Goal: Transaction & Acquisition: Purchase product/service

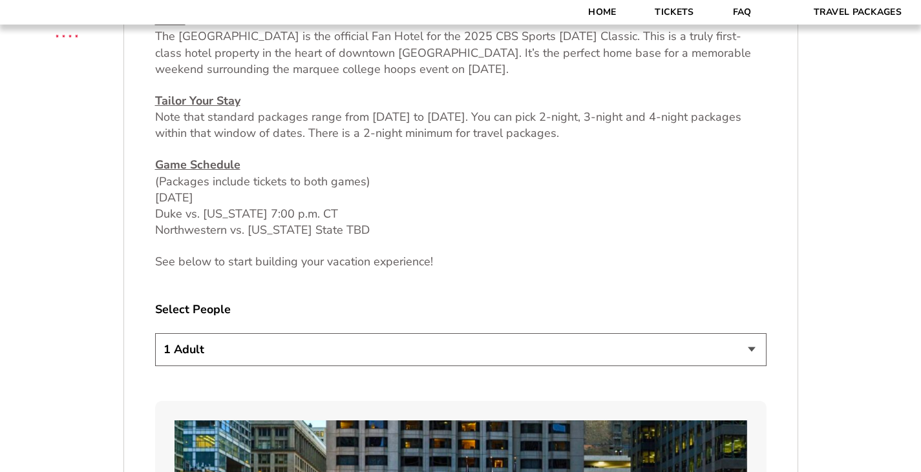
scroll to position [556, 0]
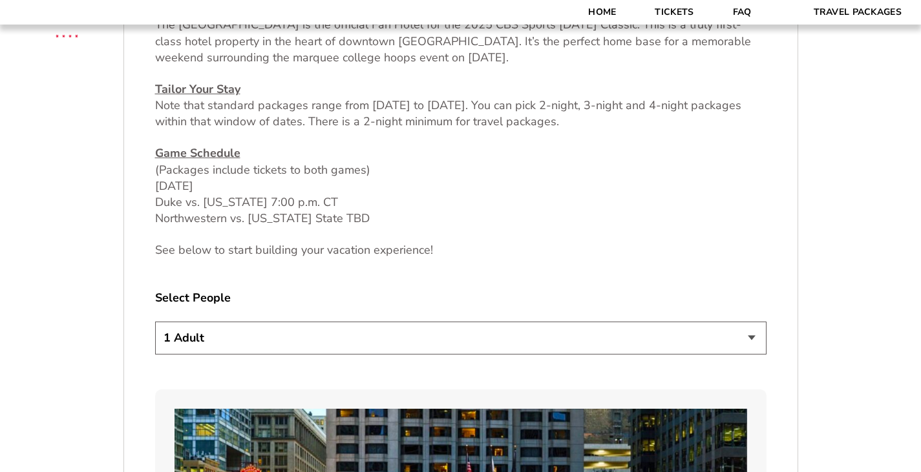
click at [731, 336] on select "1 Adult 2 Adults 3 Adults 4 Adults 2 Adults + 1 Child 2 Adults + 2 Children 2 A…" at bounding box center [460, 338] width 611 height 33
select select "2 Adults"
click at [155, 322] on select "1 Adult 2 Adults 3 Adults 4 Adults 2 Adults + 1 Child 2 Adults + 2 Children 2 A…" at bounding box center [460, 338] width 611 height 33
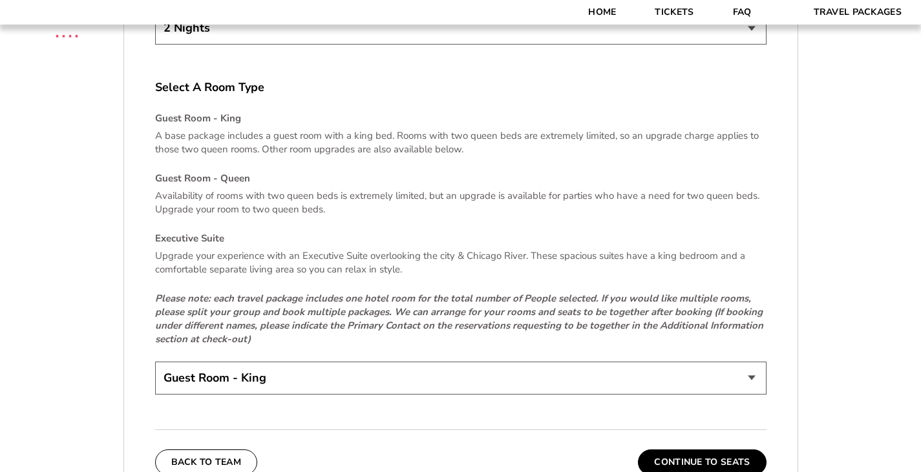
scroll to position [1846, 0]
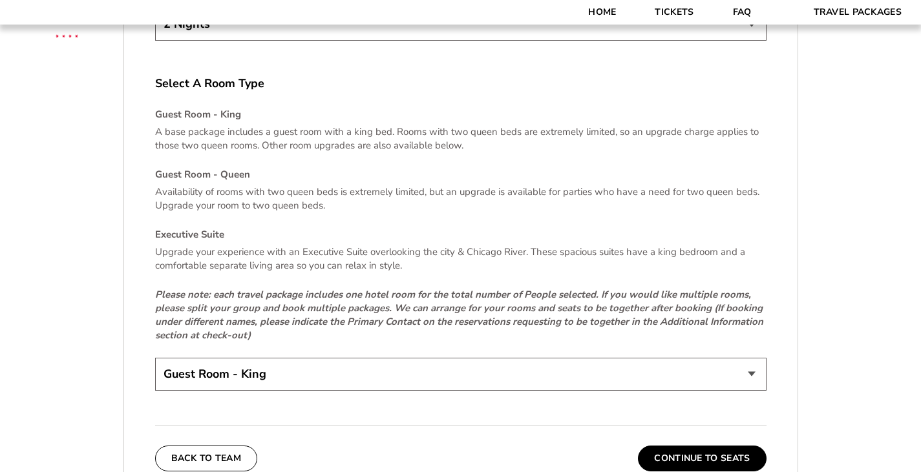
click at [757, 366] on select "Guest Room - King Guest Room - Queen (+$95 per night) Executive Suite (+$315 pe…" at bounding box center [460, 374] width 611 height 33
select select "Guest Room - Queen"
click at [155, 358] on select "Guest Room - King Guest Room - Queen (+$95 per night) Executive Suite (+$315 pe…" at bounding box center [460, 374] width 611 height 33
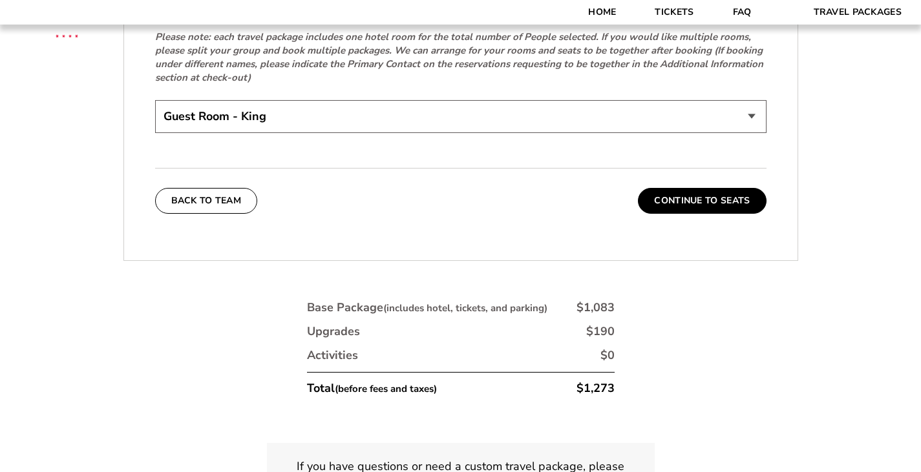
scroll to position [2117, 0]
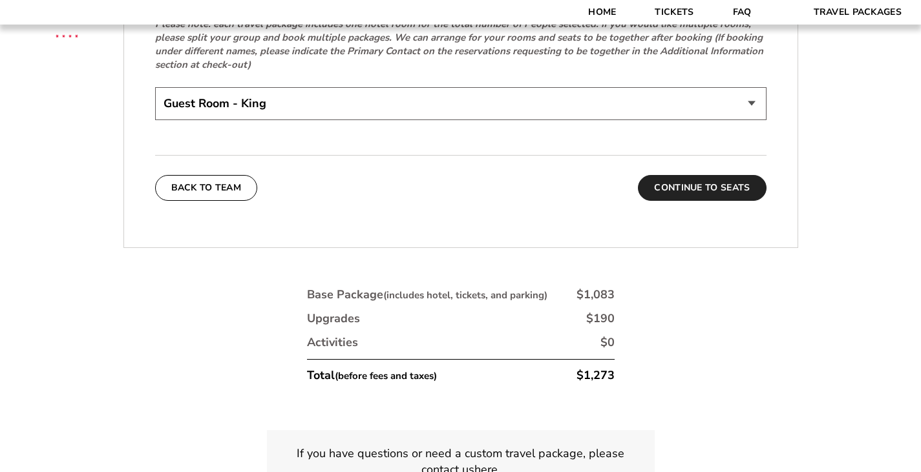
click at [731, 191] on button "Continue To Seats" at bounding box center [702, 188] width 128 height 26
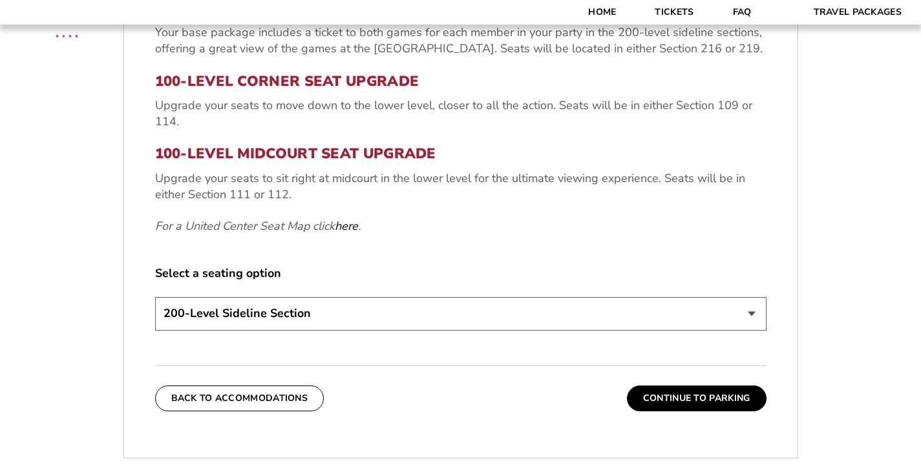
scroll to position [510, 0]
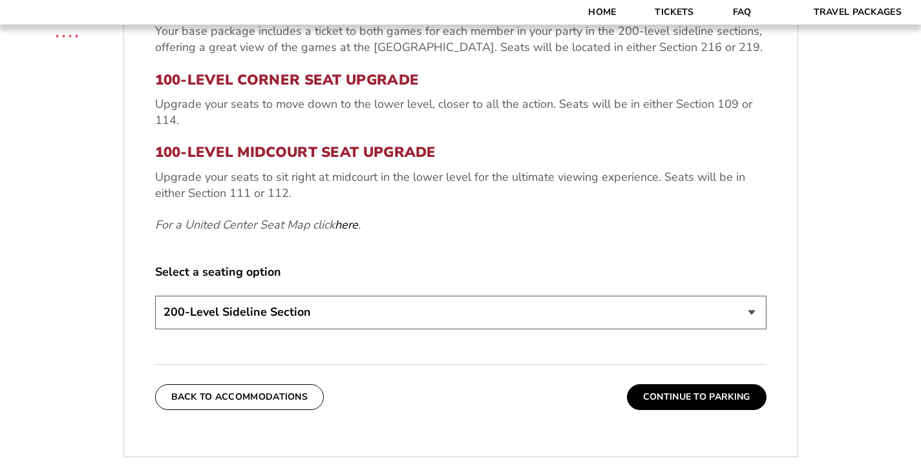
click at [478, 311] on select "200-Level Sideline Section 100-Level Corner Seat Upgrade (+$80 per person) 100-…" at bounding box center [460, 312] width 611 height 33
select select "100-Level Midcourt Seat Upgrade"
click at [155, 296] on select "200-Level Sideline Section 100-Level Corner Seat Upgrade (+$80 per person) 100-…" at bounding box center [460, 312] width 611 height 33
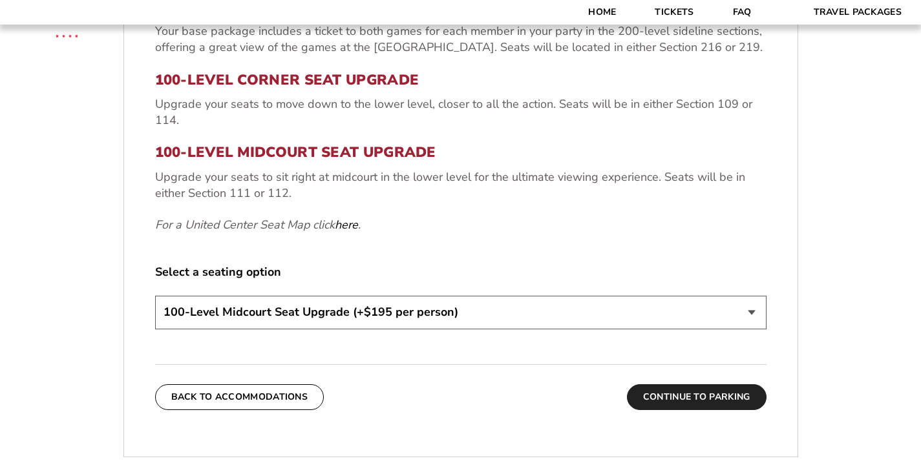
click at [658, 406] on button "Continue To Parking" at bounding box center [697, 397] width 140 height 26
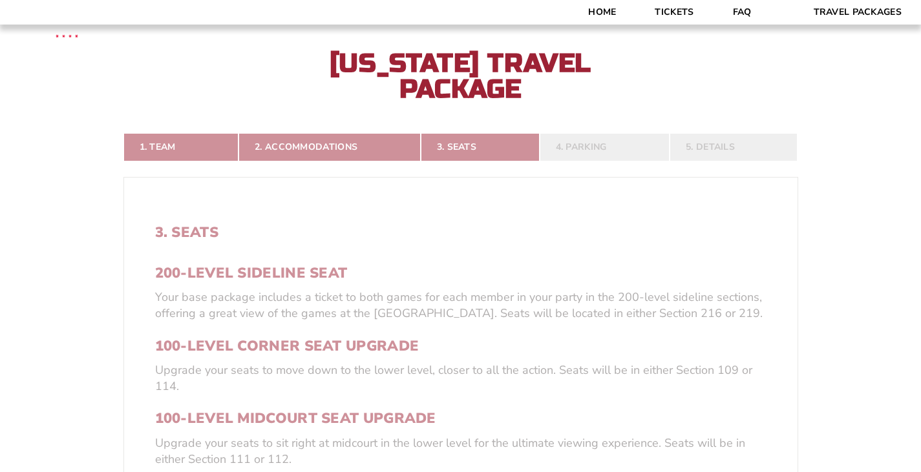
scroll to position [223, 0]
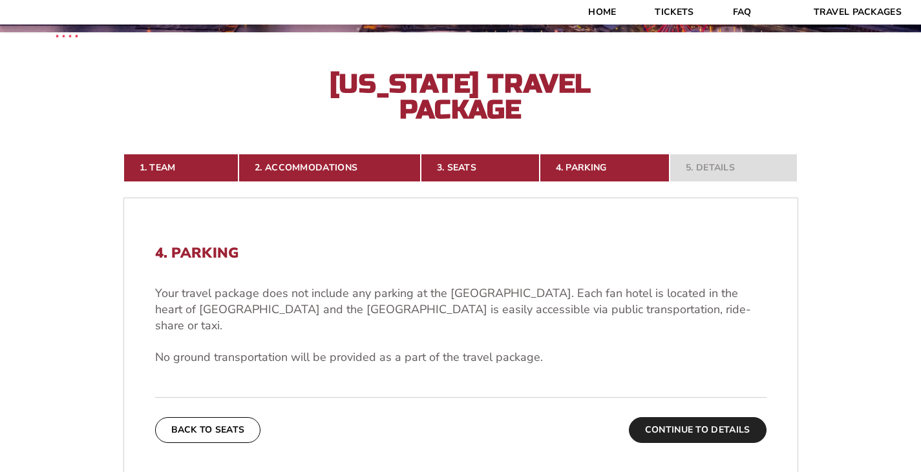
click at [712, 417] on button "Continue To Details" at bounding box center [698, 430] width 138 height 26
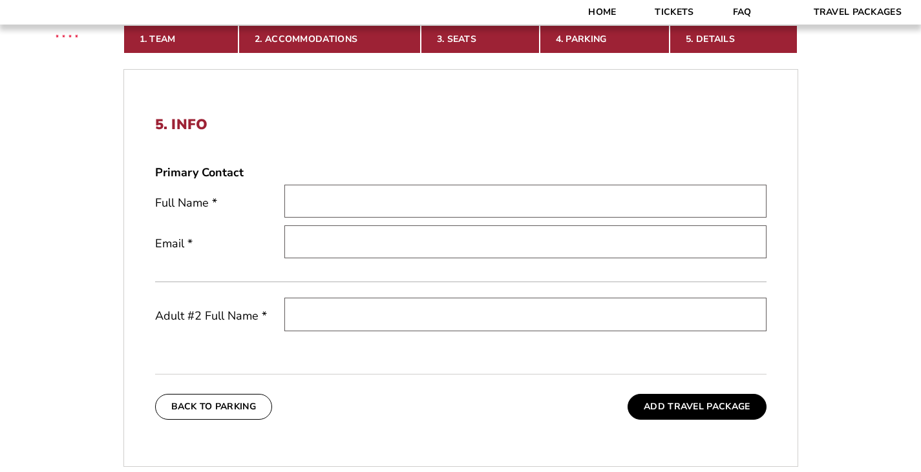
scroll to position [346, 0]
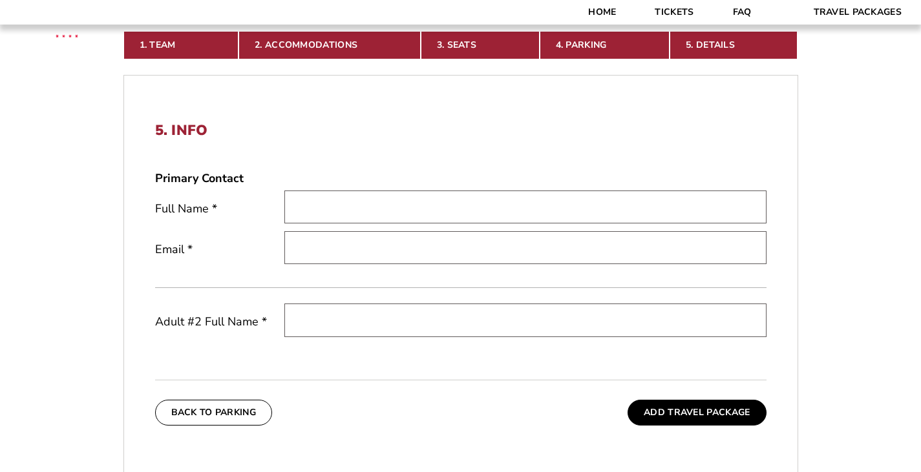
click at [348, 215] on input "text" at bounding box center [525, 207] width 482 height 33
type input "Bob Wood"
type input "wood.bobwood@gmail.com"
click at [353, 315] on input "text" at bounding box center [525, 320] width 482 height 33
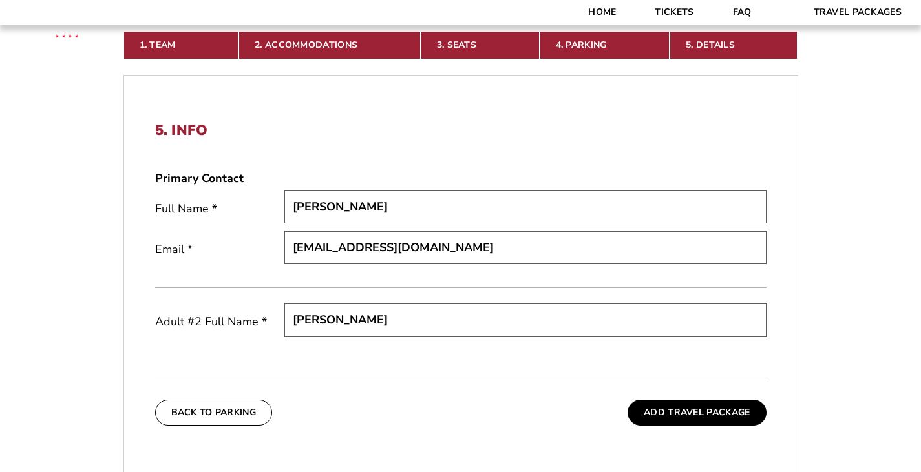
type input "Terri Wood"
click at [622, 155] on div "5. Info Primary Contact Full Name * Bob Wood Email * wood.bobwood@gmail.com Adu…" at bounding box center [460, 241] width 611 height 238
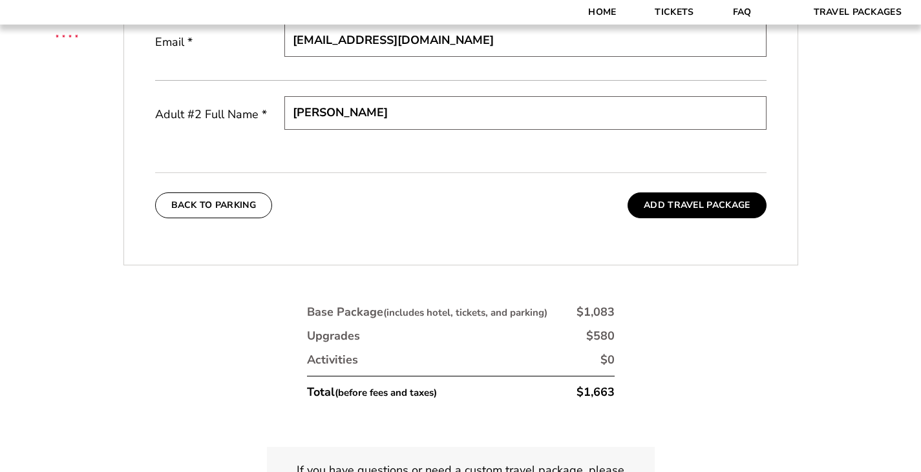
scroll to position [555, 0]
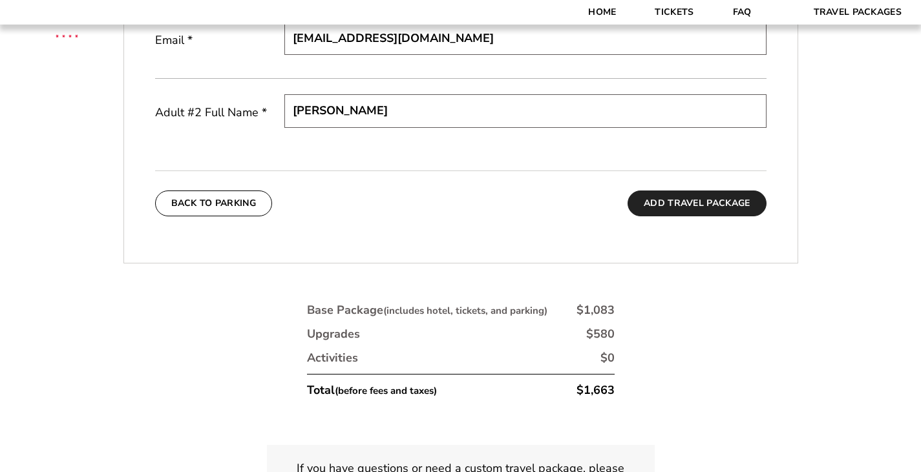
click at [708, 194] on button "Add Travel Package" at bounding box center [696, 204] width 138 height 26
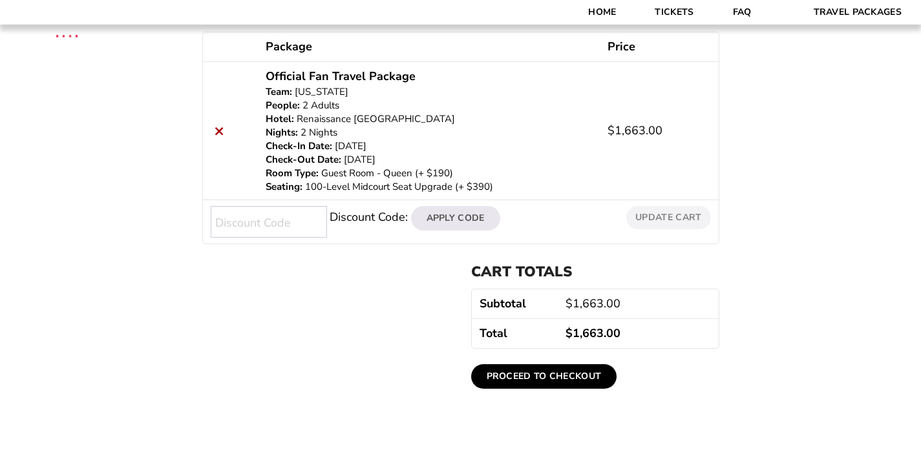
scroll to position [232, 0]
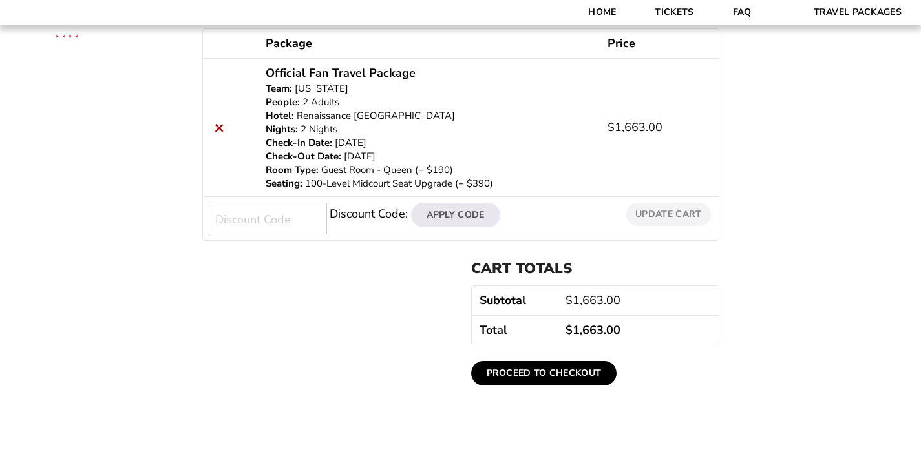
click at [527, 375] on link "Proceed to checkout" at bounding box center [544, 373] width 146 height 25
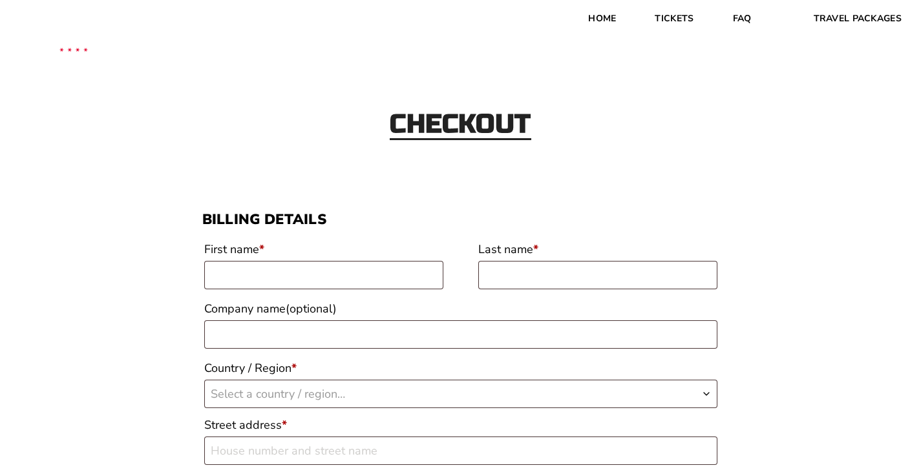
drag, startPoint x: 0, startPoint y: 0, endPoint x: 527, endPoint y: 375, distance: 646.8
click at [527, 375] on label "Country / Region *" at bounding box center [460, 368] width 513 height 23
click at [204, 379] on select "Select a country / region… [GEOGRAPHIC_DATA] [GEOGRAPHIC_DATA] [GEOGRAPHIC_DATA…" at bounding box center [204, 379] width 1 height 1
click at [350, 282] on input "First name *" at bounding box center [323, 275] width 239 height 28
click at [385, 262] on input "First name *" at bounding box center [323, 275] width 239 height 28
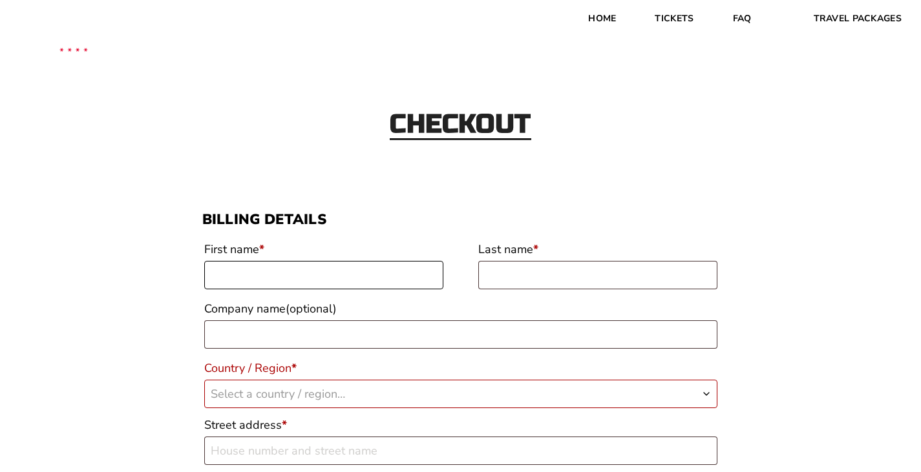
type input "[PERSON_NAME]"
type input "Wood"
select select "US"
type input "12415 Waterslea Lane"
type input "Knoxville"
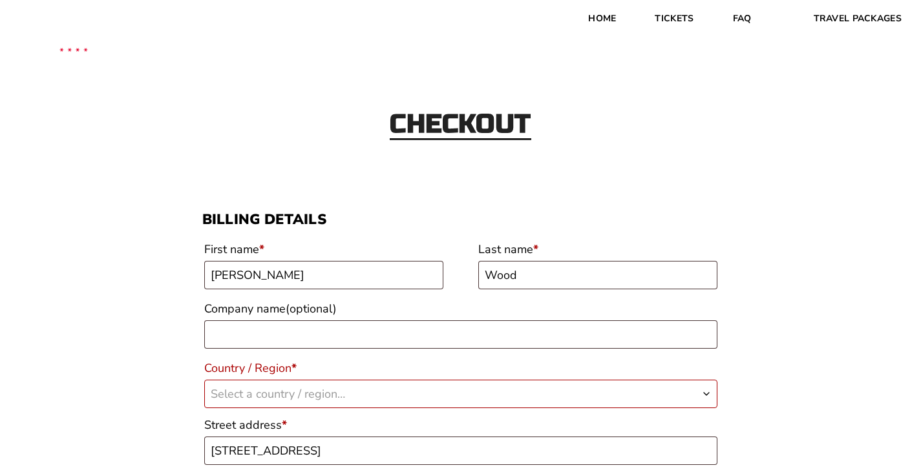
type input "37934"
type input "19313195375"
type input "[EMAIL_ADDRESS][DOMAIN_NAME]"
select select "US"
select select "TN"
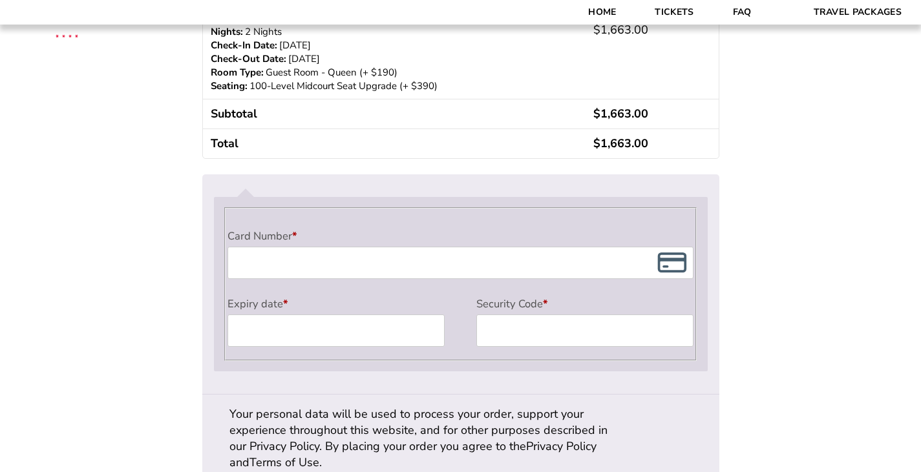
scroll to position [1068, 0]
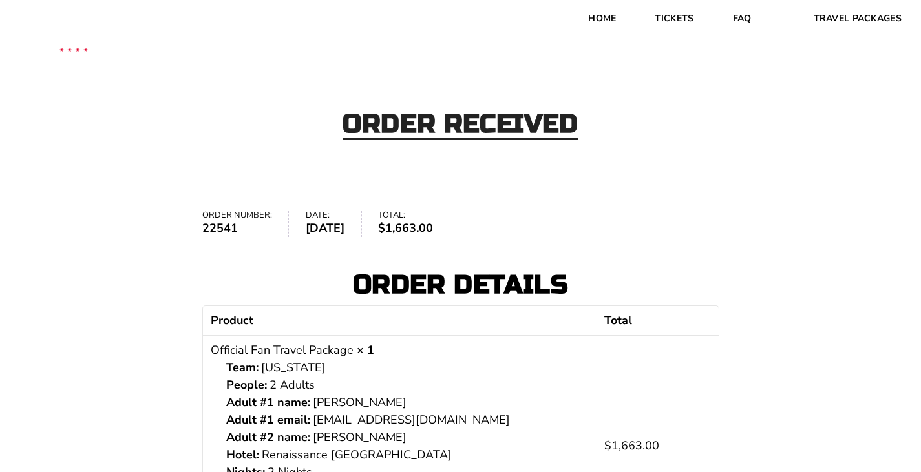
drag, startPoint x: 927, startPoint y: 198, endPoint x: 913, endPoint y: 351, distance: 153.8
click at [913, 351] on div "Order received Order number: 22541 Date: September 16, 2025 Total: $ 1,663.00 O…" at bounding box center [460, 418] width 921 height 725
click at [606, 16] on link "Home" at bounding box center [602, 18] width 67 height 37
